Goal: Information Seeking & Learning: Learn about a topic

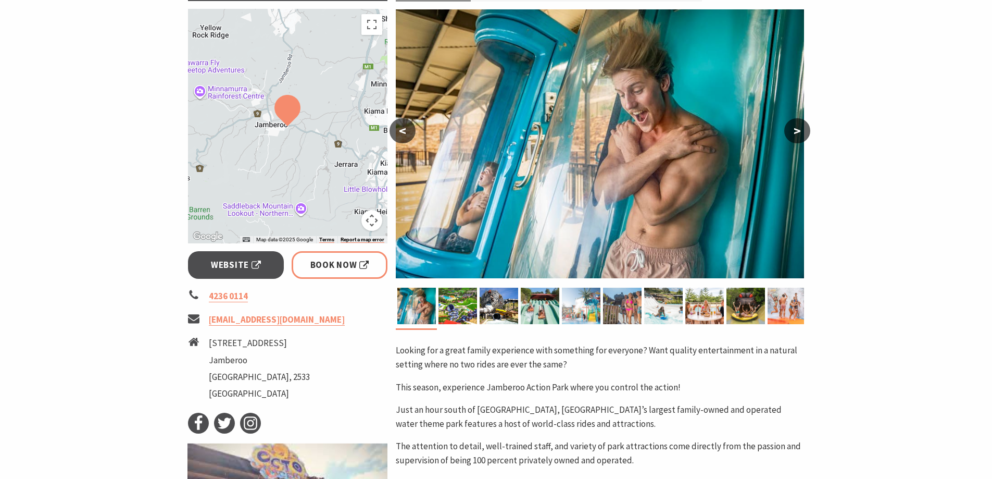
scroll to position [208, 0]
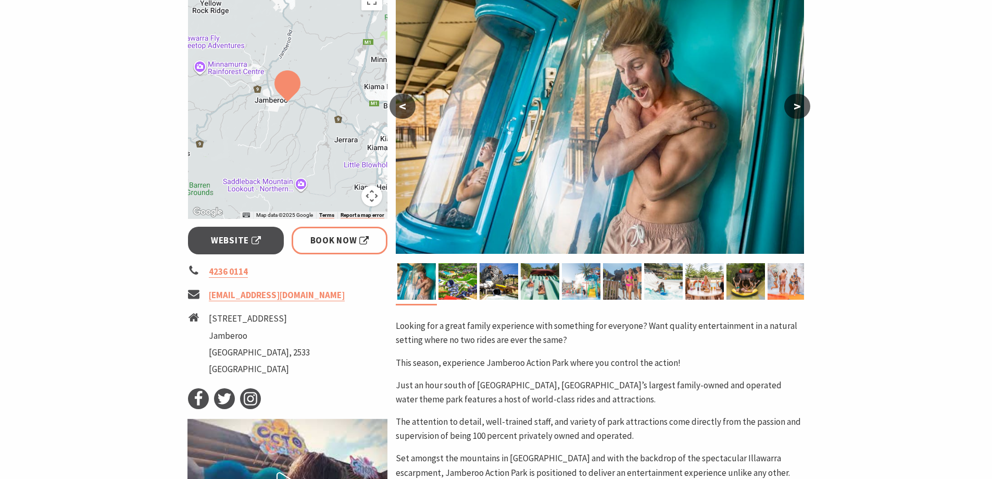
click at [797, 103] on button ">" at bounding box center [797, 106] width 26 height 25
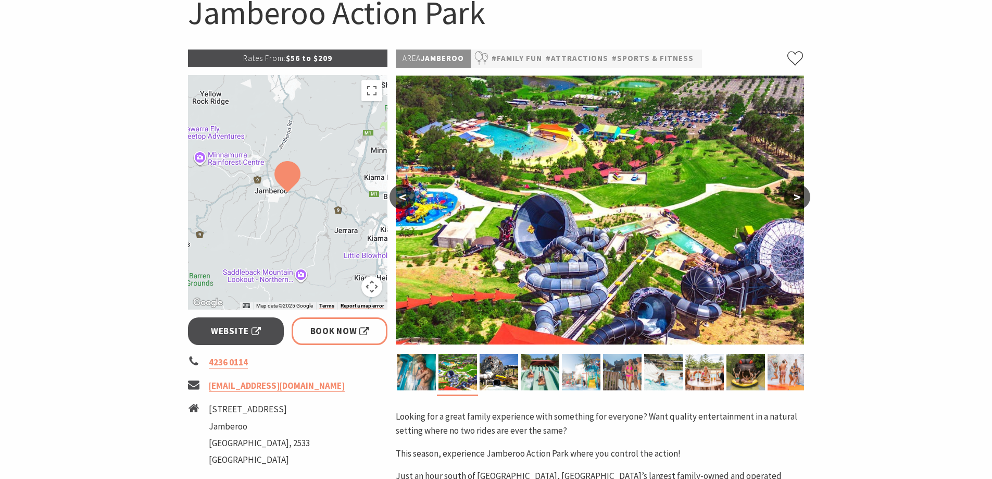
scroll to position [104, 0]
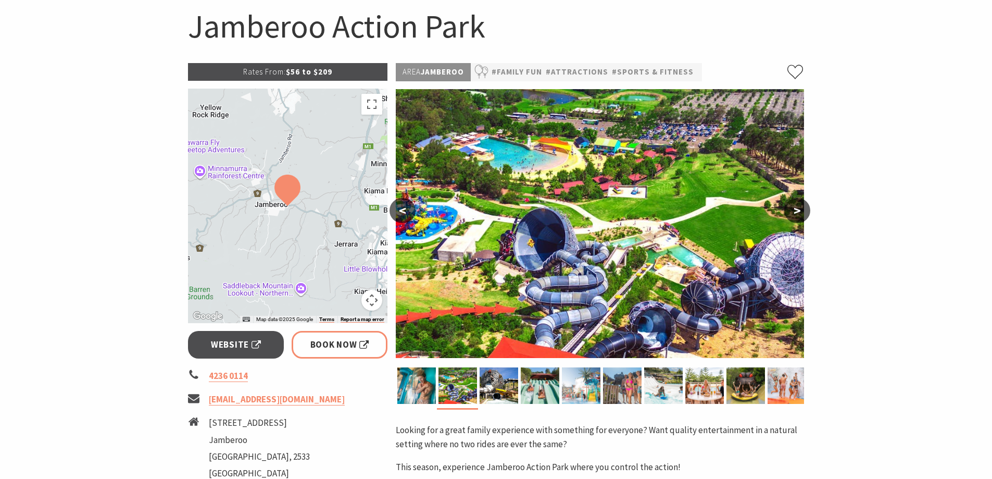
click at [794, 201] on button ">" at bounding box center [797, 210] width 26 height 25
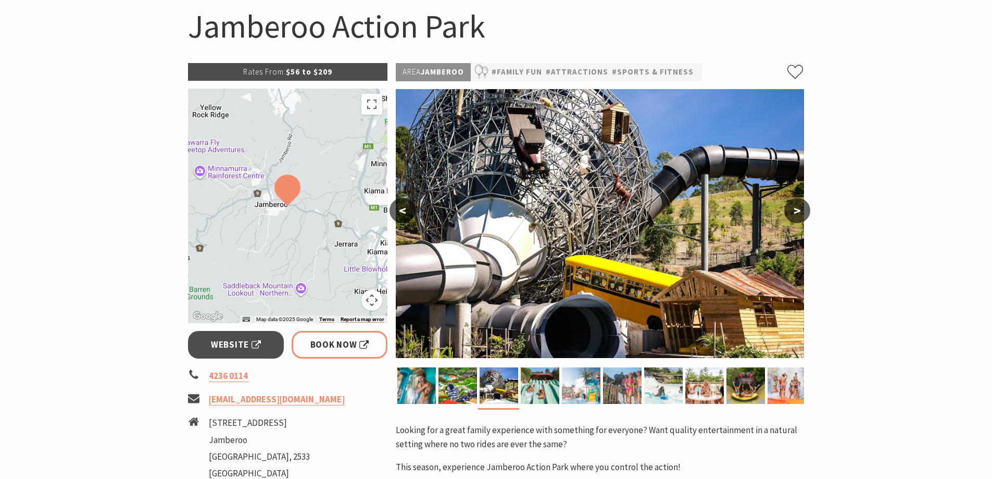
click at [786, 213] on button ">" at bounding box center [797, 210] width 26 height 25
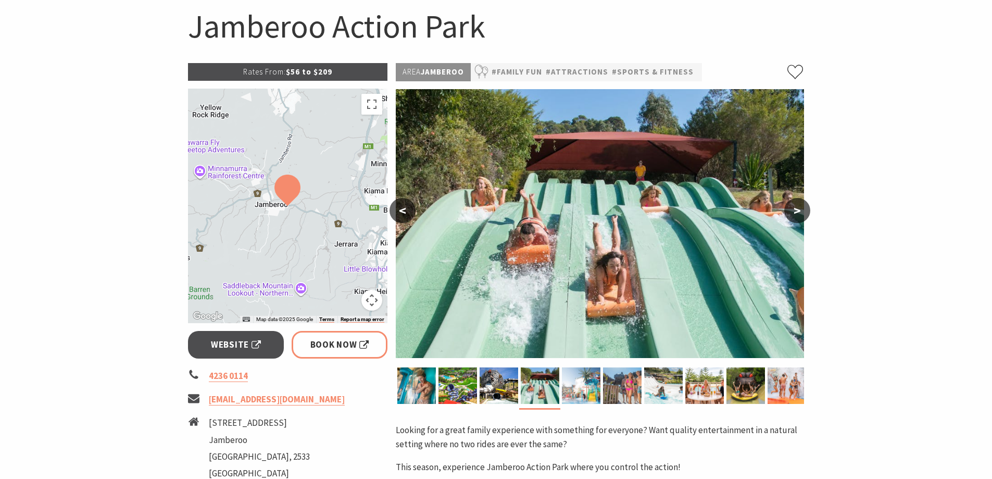
click at [791, 211] on button ">" at bounding box center [797, 210] width 26 height 25
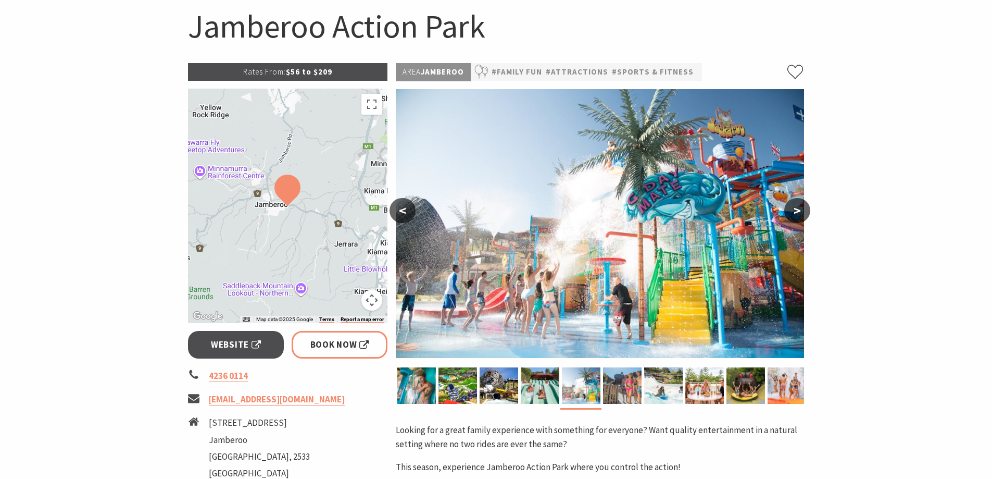
click at [805, 207] on button ">" at bounding box center [797, 210] width 26 height 25
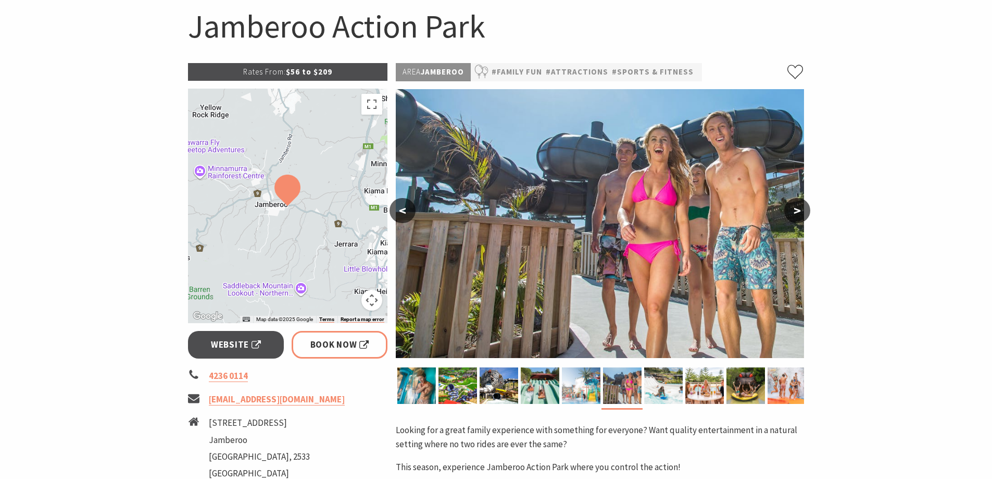
click at [802, 206] on button ">" at bounding box center [797, 210] width 26 height 25
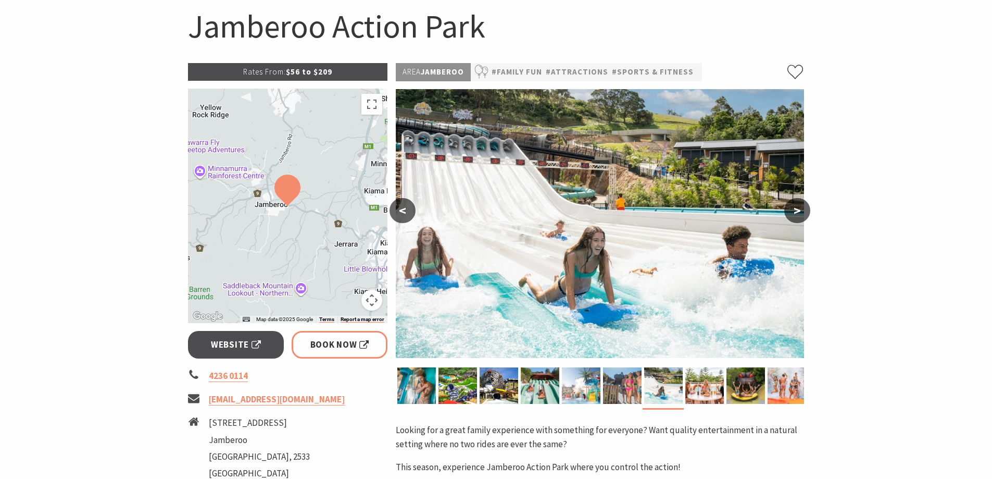
click at [796, 208] on button ">" at bounding box center [797, 210] width 26 height 25
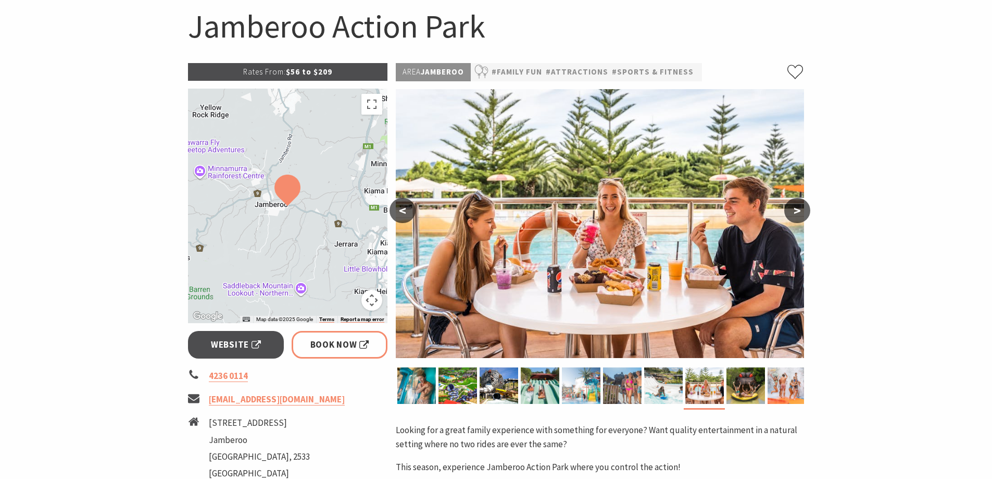
click at [806, 203] on button ">" at bounding box center [797, 210] width 26 height 25
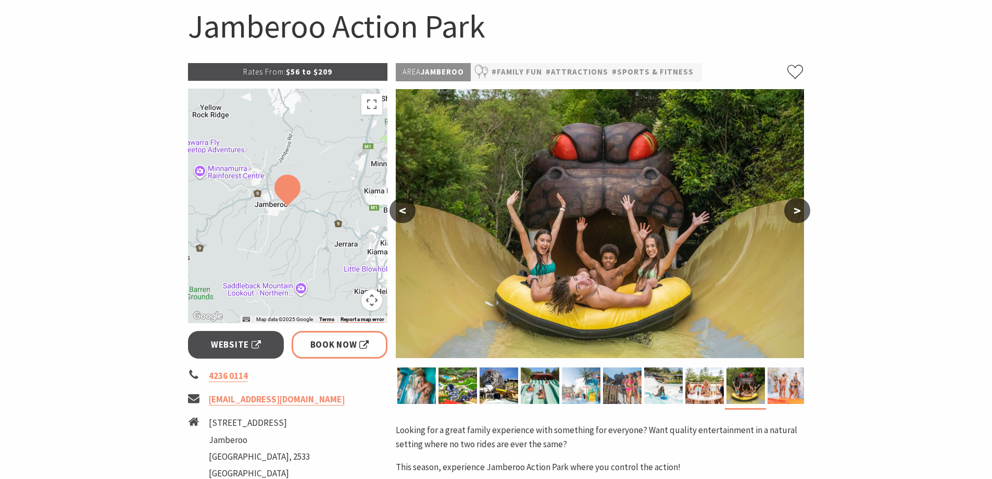
click at [795, 214] on button ">" at bounding box center [797, 210] width 26 height 25
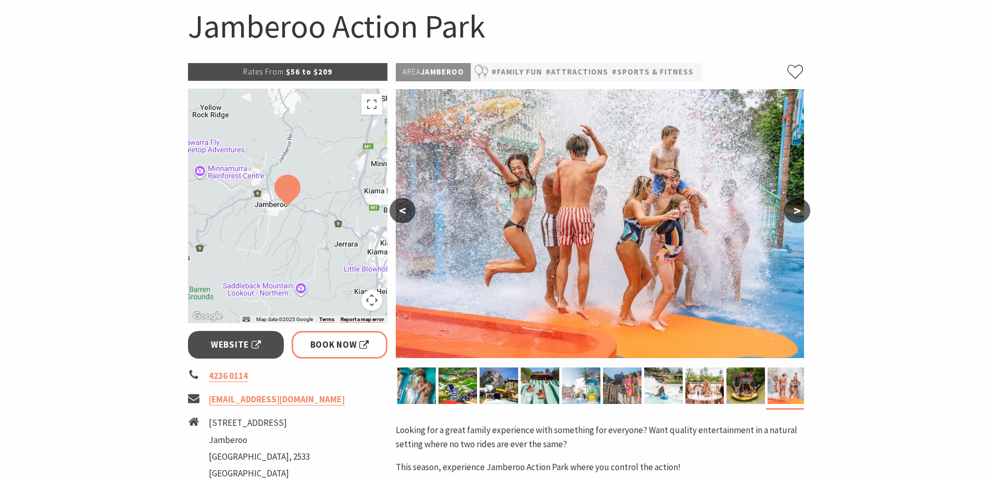
click at [798, 208] on button ">" at bounding box center [797, 210] width 26 height 25
click at [788, 214] on button ">" at bounding box center [797, 210] width 26 height 25
click at [799, 209] on button ">" at bounding box center [797, 210] width 26 height 25
click at [800, 202] on button ">" at bounding box center [797, 210] width 26 height 25
drag, startPoint x: 800, startPoint y: 202, endPoint x: 802, endPoint y: 213, distance: 11.0
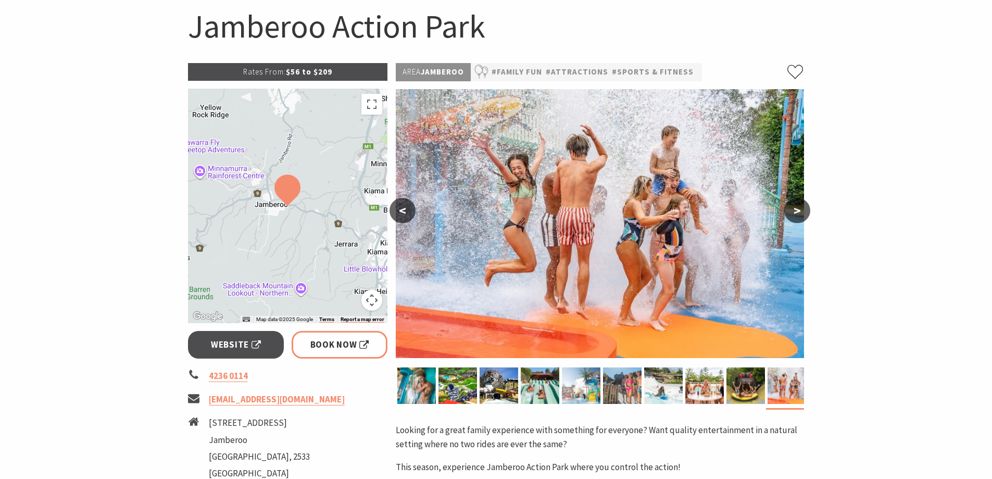
click at [802, 213] on button ">" at bounding box center [797, 210] width 26 height 25
click at [457, 389] on img at bounding box center [458, 385] width 39 height 36
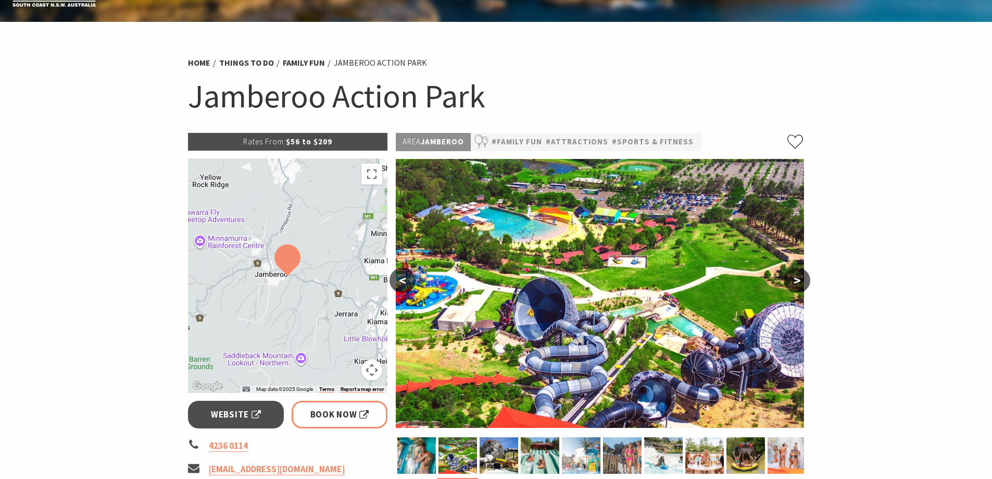
scroll to position [52, 0]
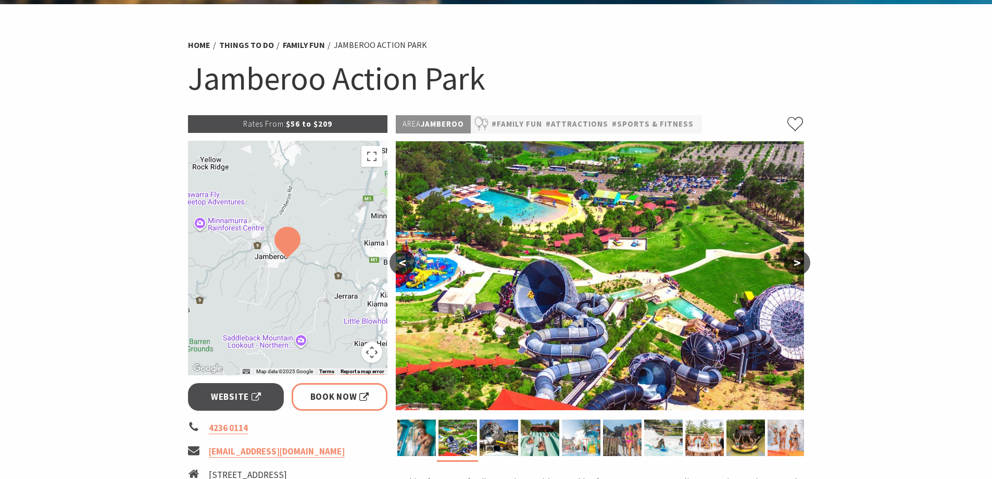
drag, startPoint x: 879, startPoint y: 257, endPoint x: 876, endPoint y: 252, distance: 6.4
drag, startPoint x: 540, startPoint y: 340, endPoint x: 577, endPoint y: 327, distance: 39.2
click at [577, 333] on img at bounding box center [600, 275] width 408 height 269
